Goal: Task Accomplishment & Management: Use online tool/utility

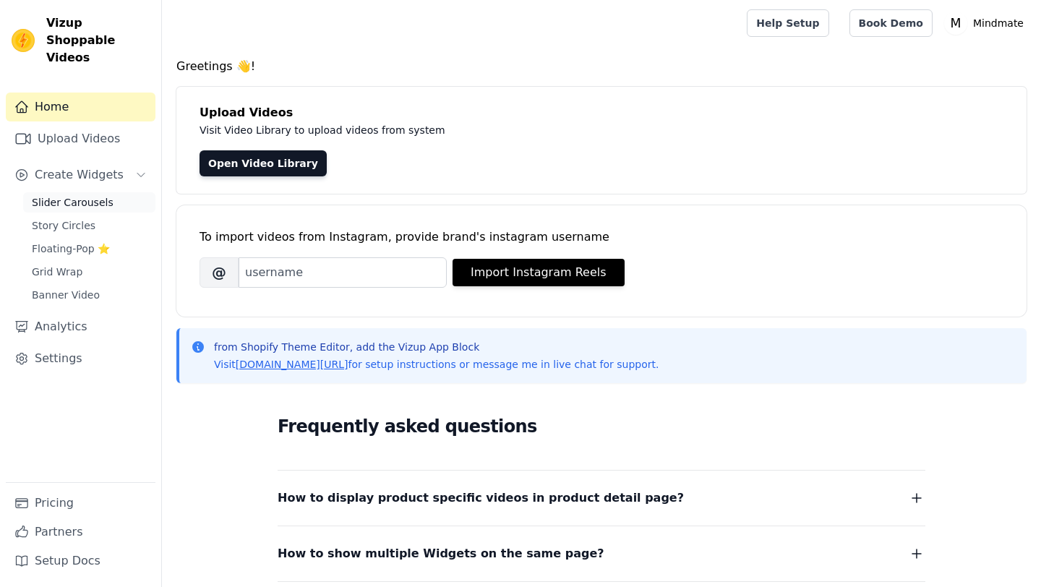
click at [103, 195] on span "Slider Carousels" at bounding box center [73, 202] width 82 height 14
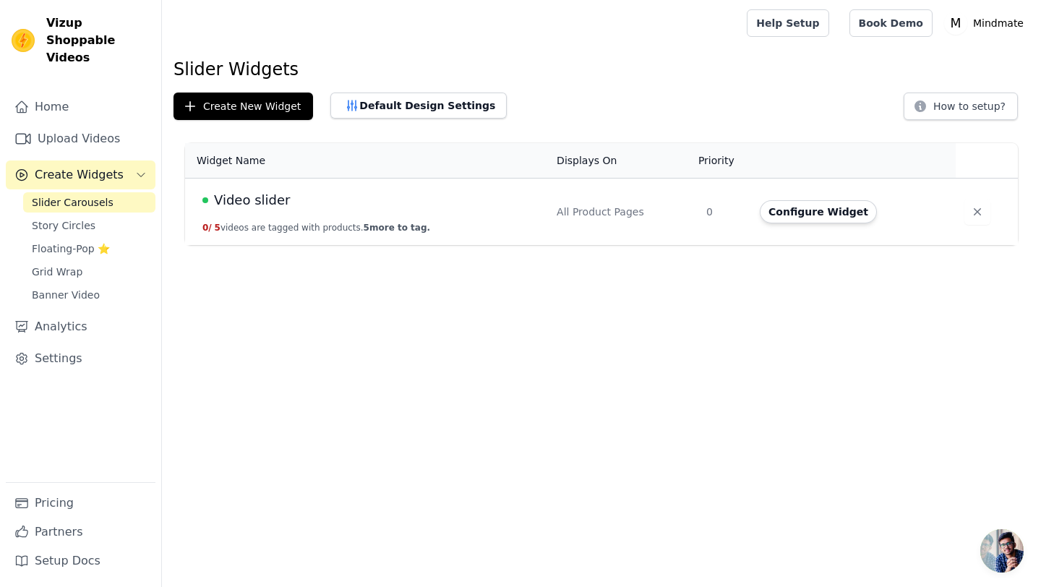
click at [252, 198] on span "Video slider" at bounding box center [252, 200] width 76 height 20
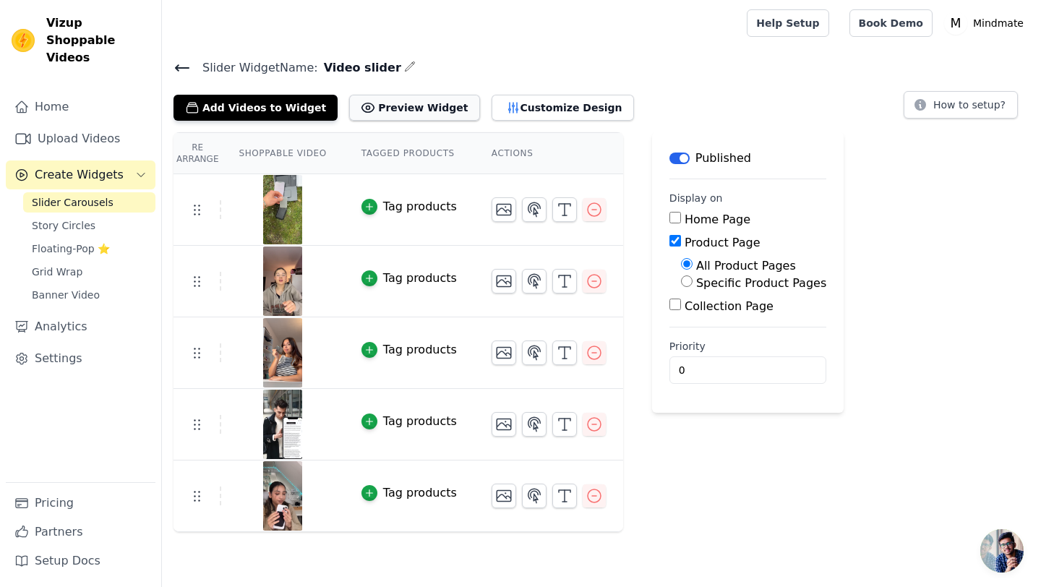
click at [387, 114] on button "Preview Widget" at bounding box center [414, 108] width 130 height 26
click at [551, 105] on button "Customize Design" at bounding box center [562, 108] width 142 height 26
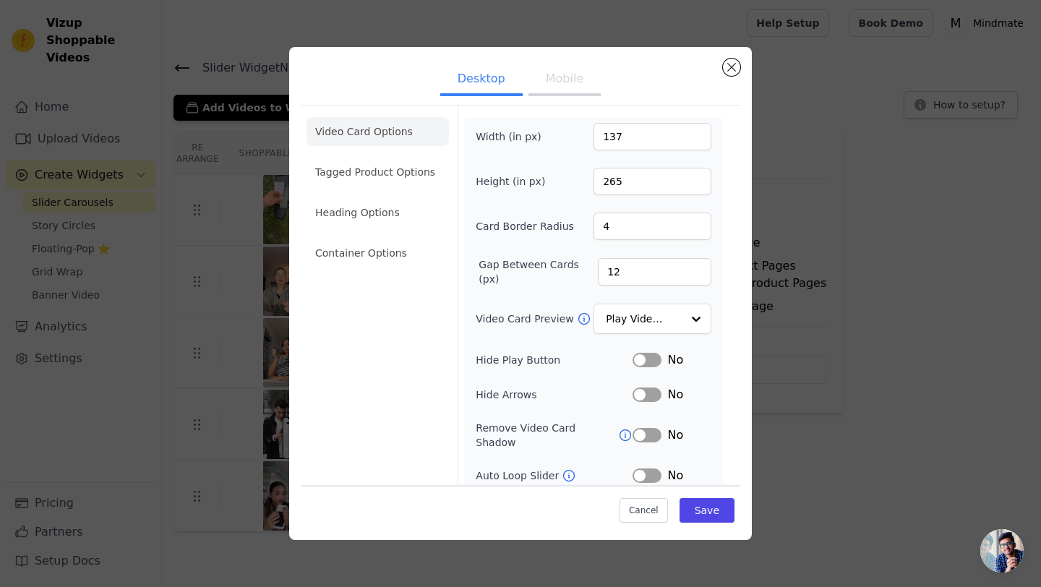
click at [556, 74] on button "Mobile" at bounding box center [564, 80] width 72 height 32
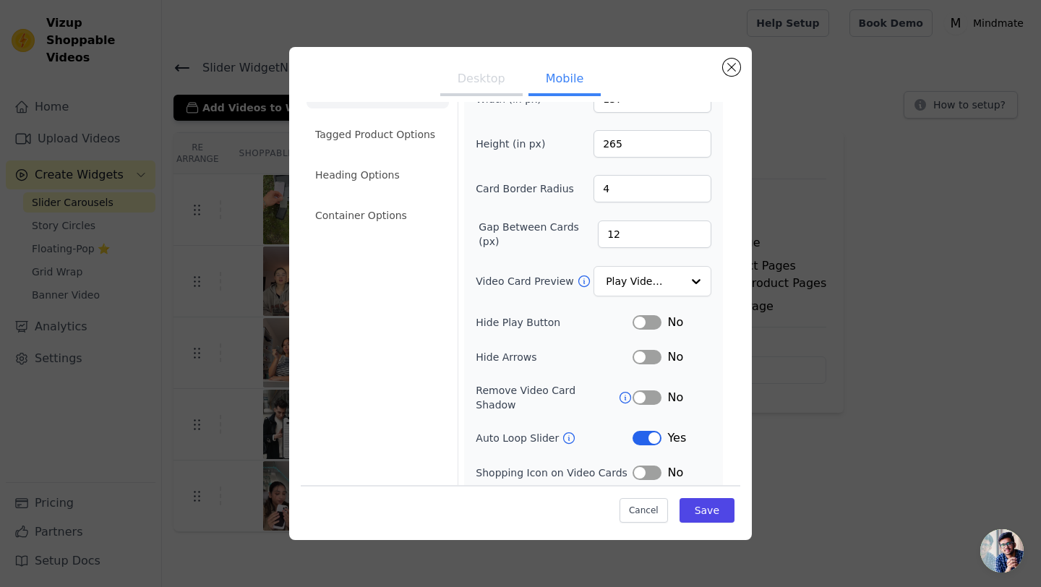
scroll to position [43, 0]
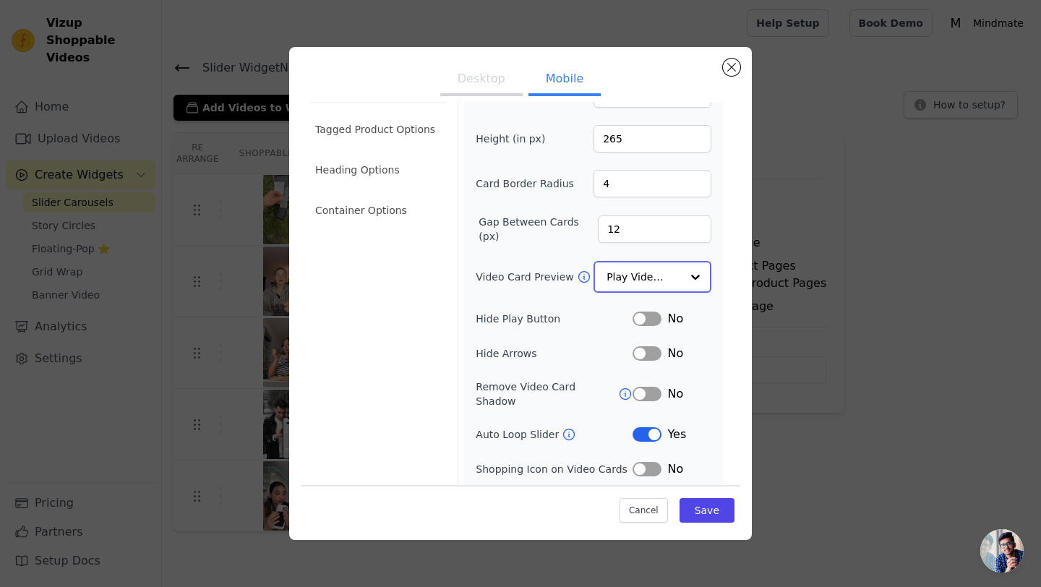
click at [615, 275] on input "Video Card Preview" at bounding box center [643, 276] width 74 height 29
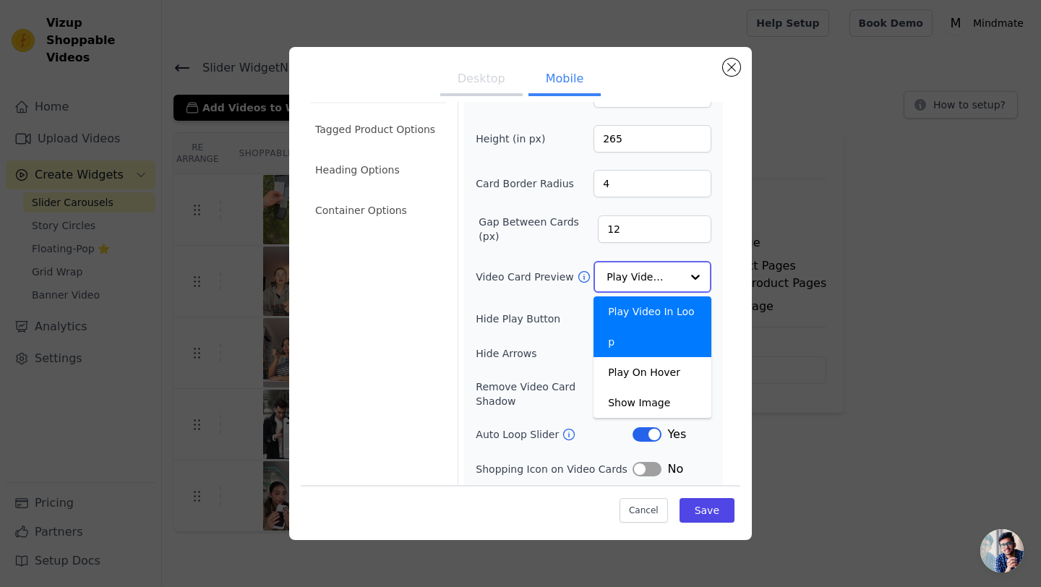
click at [635, 317] on div "Play Video In Loop" at bounding box center [652, 326] width 118 height 61
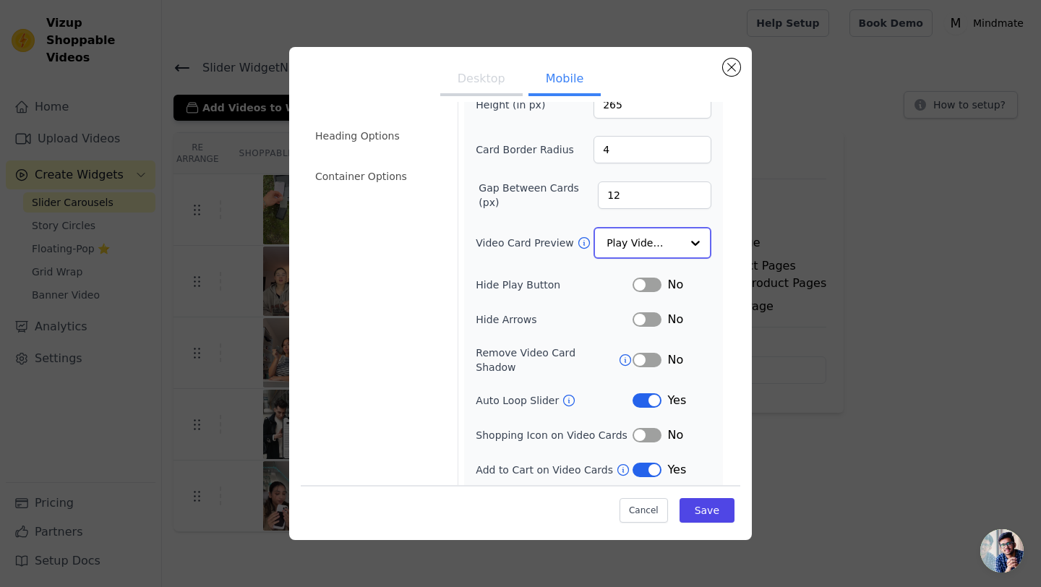
scroll to position [79, 0]
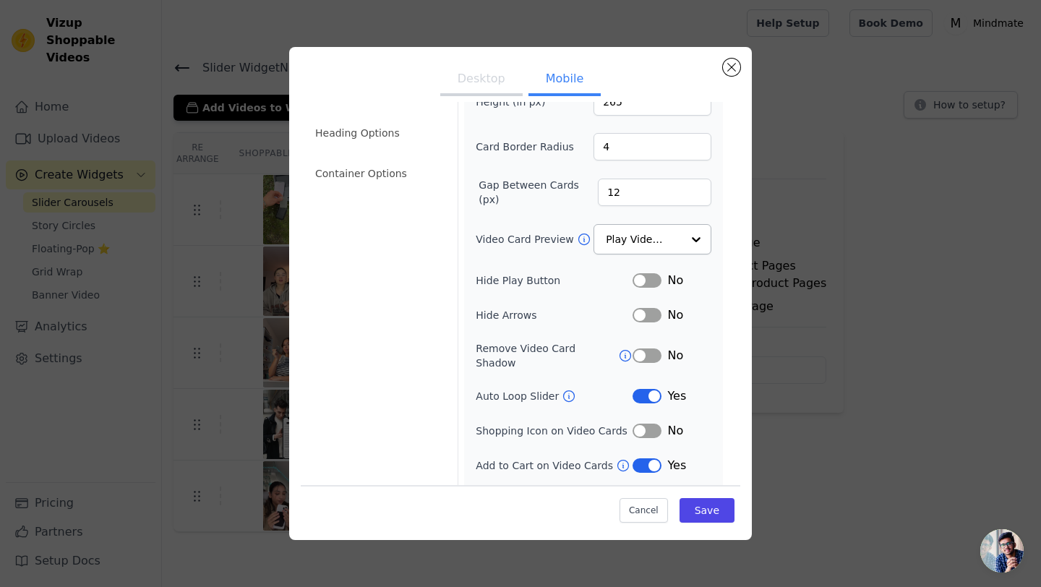
click at [652, 281] on button "Label" at bounding box center [646, 280] width 29 height 14
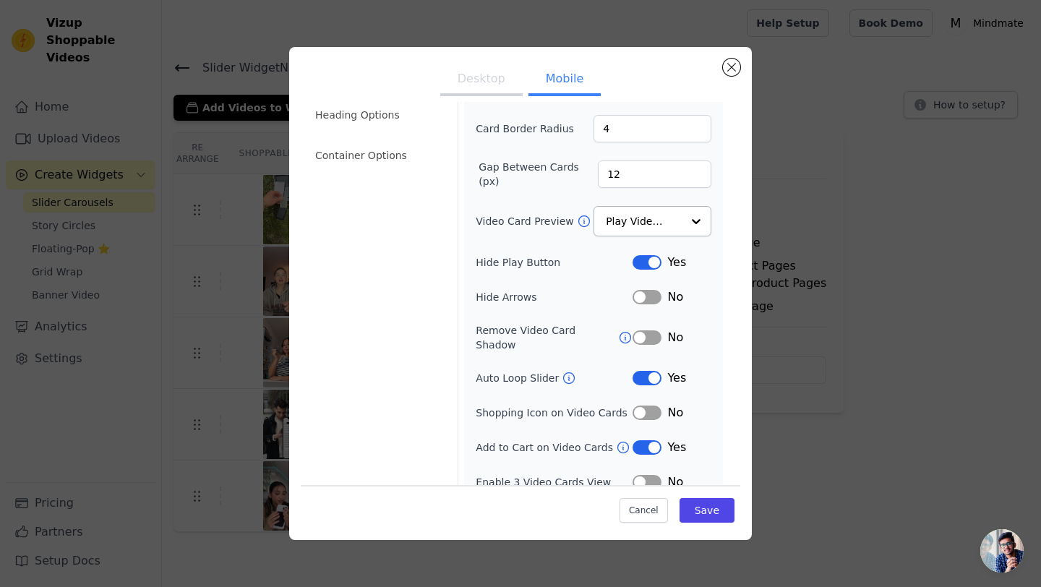
scroll to position [103, 0]
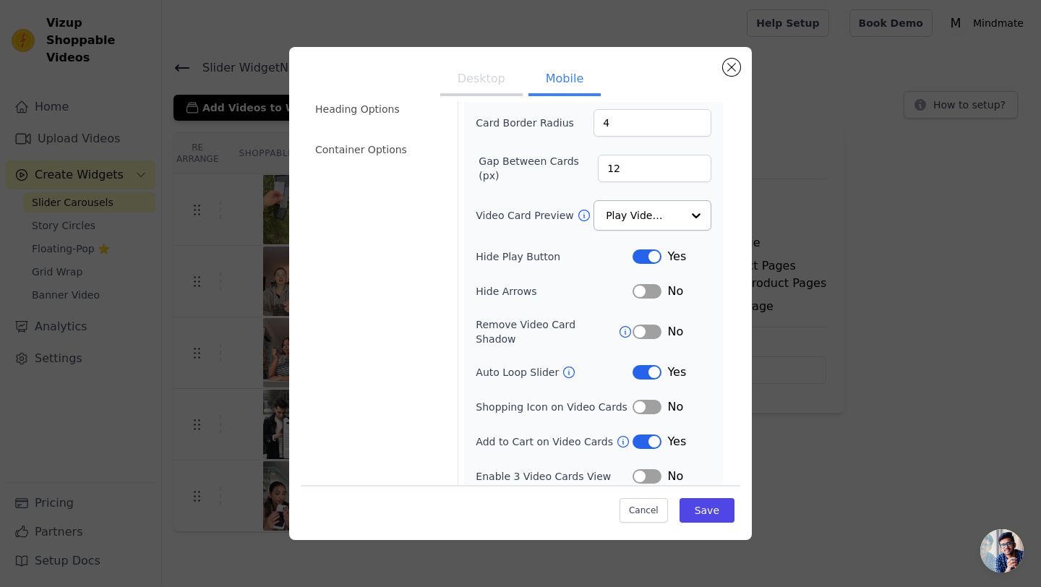
click at [647, 365] on button "Label" at bounding box center [646, 372] width 29 height 14
click at [707, 517] on button "Save" at bounding box center [706, 510] width 55 height 25
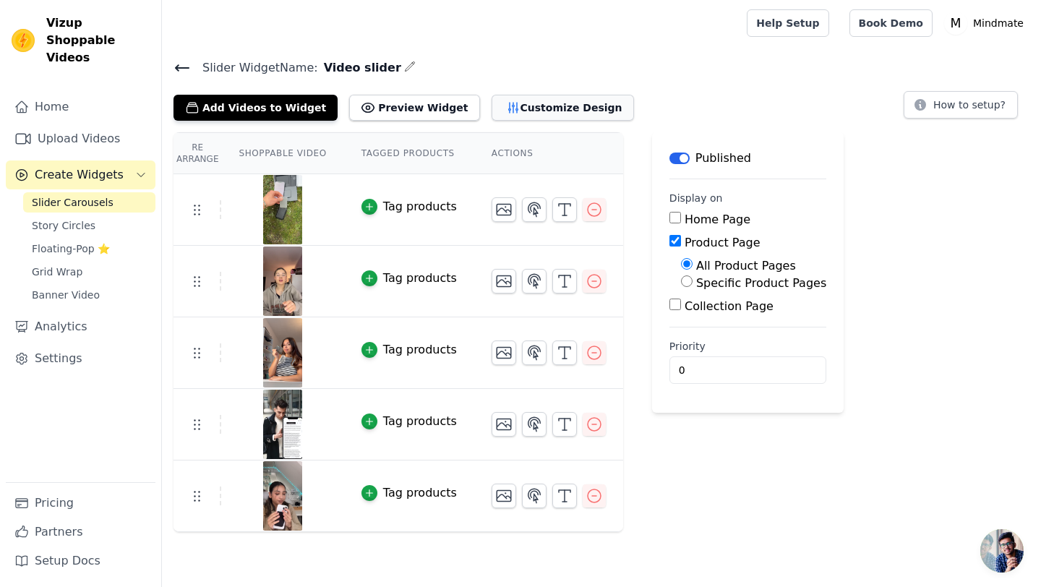
click at [544, 118] on button "Customize Design" at bounding box center [562, 108] width 142 height 26
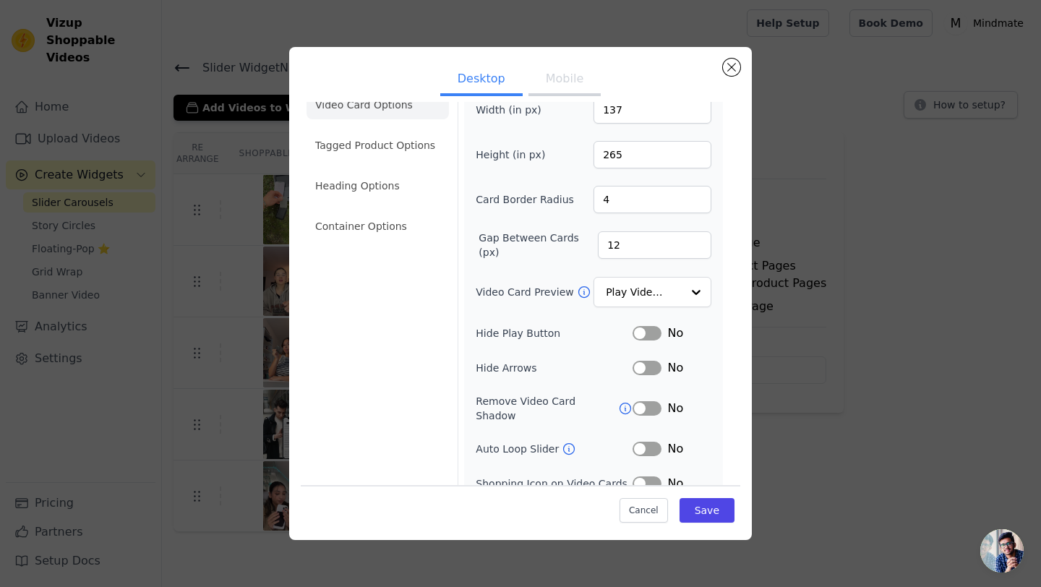
scroll to position [27, 0]
click at [644, 332] on button "Label" at bounding box center [646, 332] width 29 height 14
click at [644, 300] on input "Video Card Preview" at bounding box center [643, 291] width 74 height 29
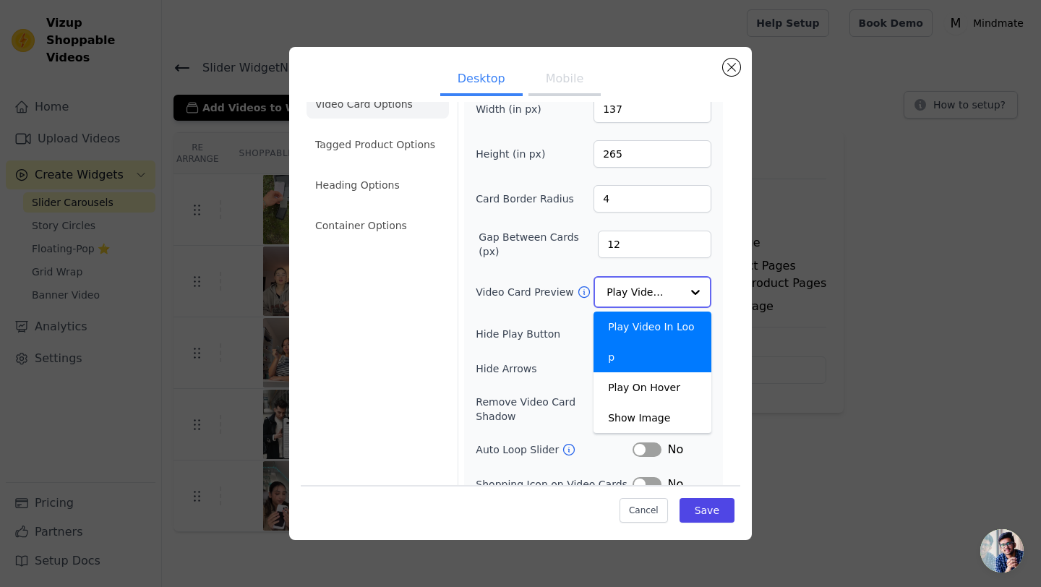
click at [642, 326] on div "Play Video In Loop" at bounding box center [652, 341] width 118 height 61
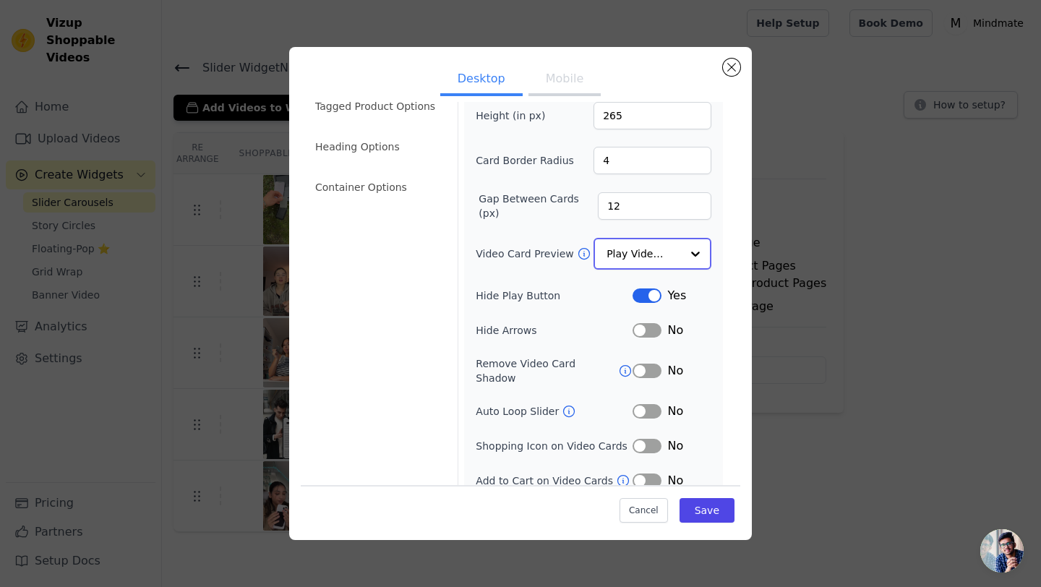
scroll to position [70, 0]
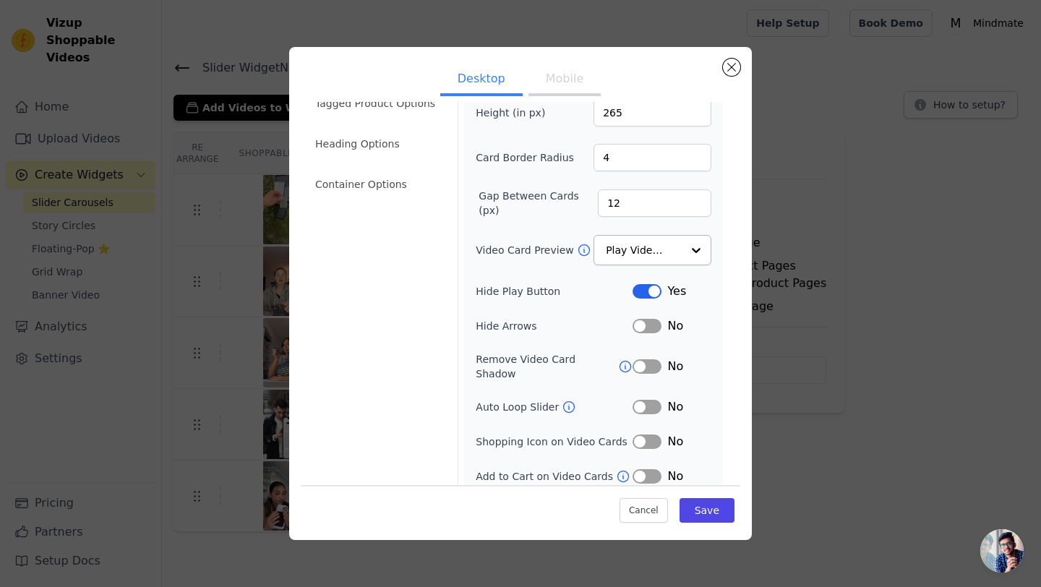
click at [644, 469] on button "Label" at bounding box center [646, 476] width 29 height 14
click at [705, 506] on button "Save" at bounding box center [706, 510] width 55 height 25
